Goal: Task Accomplishment & Management: Manage account settings

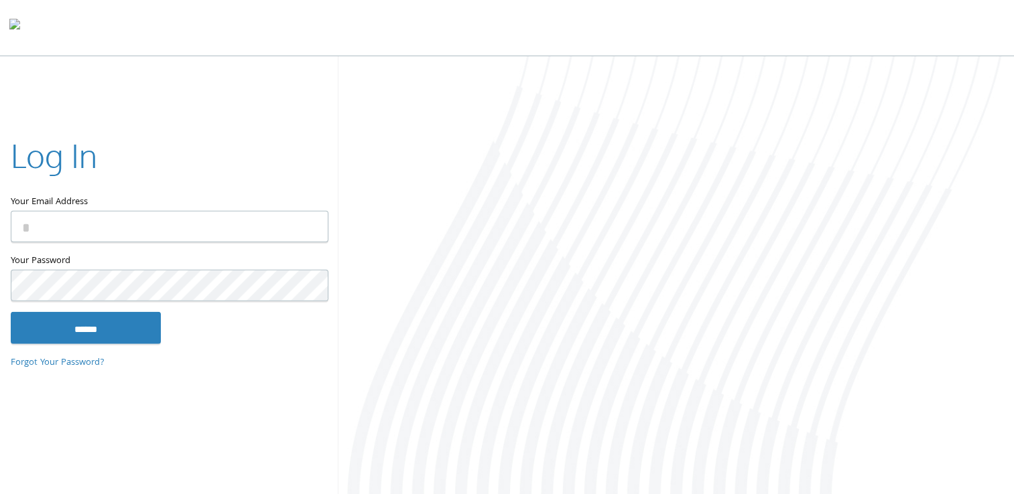
click at [252, 238] on input "Your Email Address" at bounding box center [170, 226] width 318 height 31
type input "**********"
click at [11, 312] on input "******" at bounding box center [86, 328] width 150 height 32
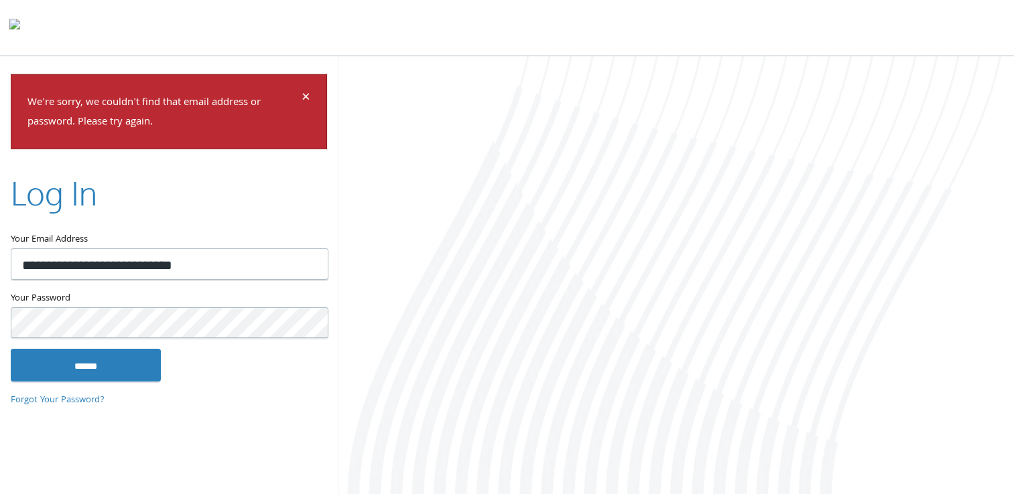
click at [11, 349] on input "******" at bounding box center [86, 365] width 150 height 32
